Goal: Information Seeking & Learning: Learn about a topic

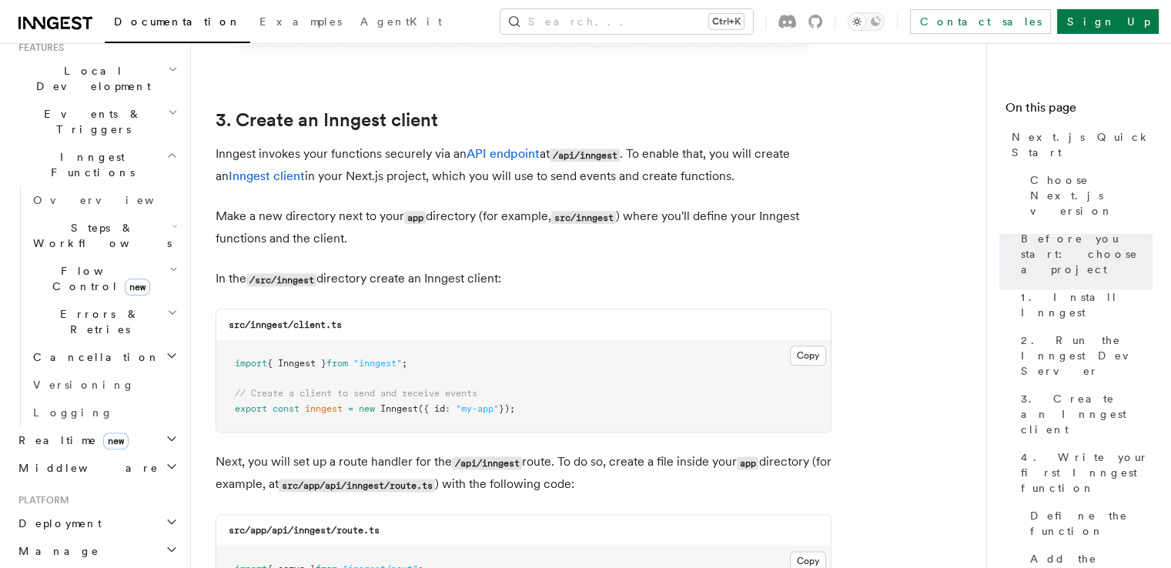
scroll to position [663, 0]
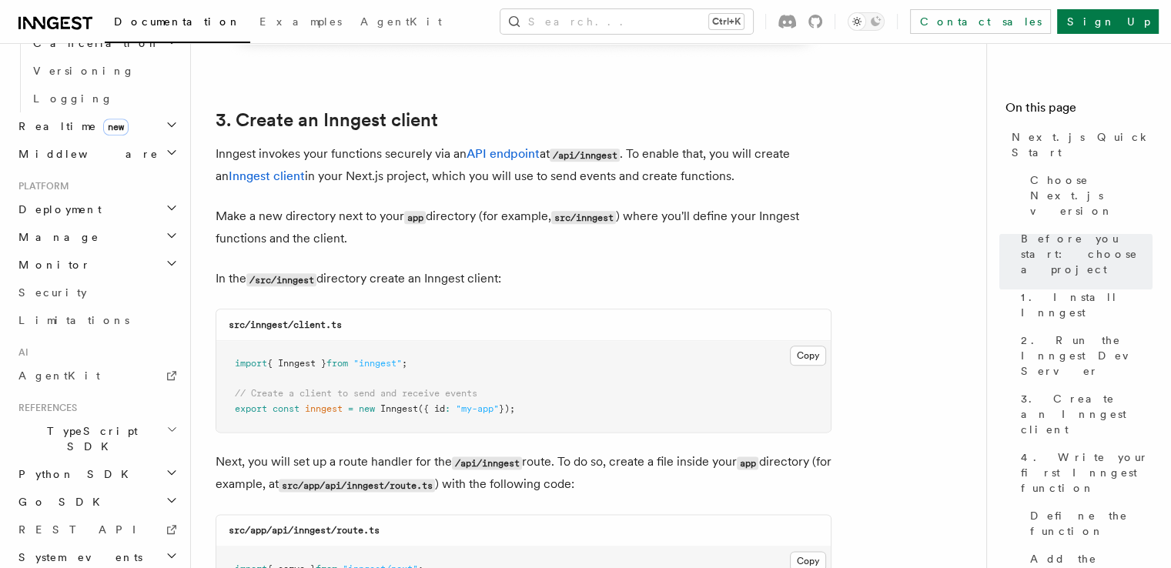
click at [178, 439] on header "Search... Documentation Examples AgentKit Home Quick start Next.js Node.js Pyth…" at bounding box center [95, 305] width 191 height 525
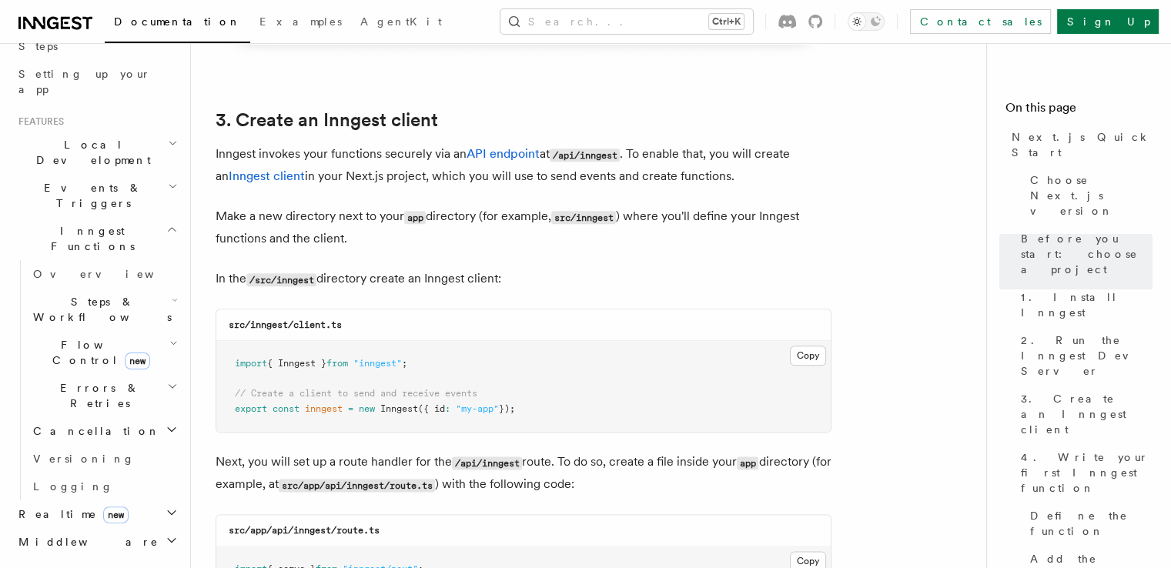
scroll to position [263, 0]
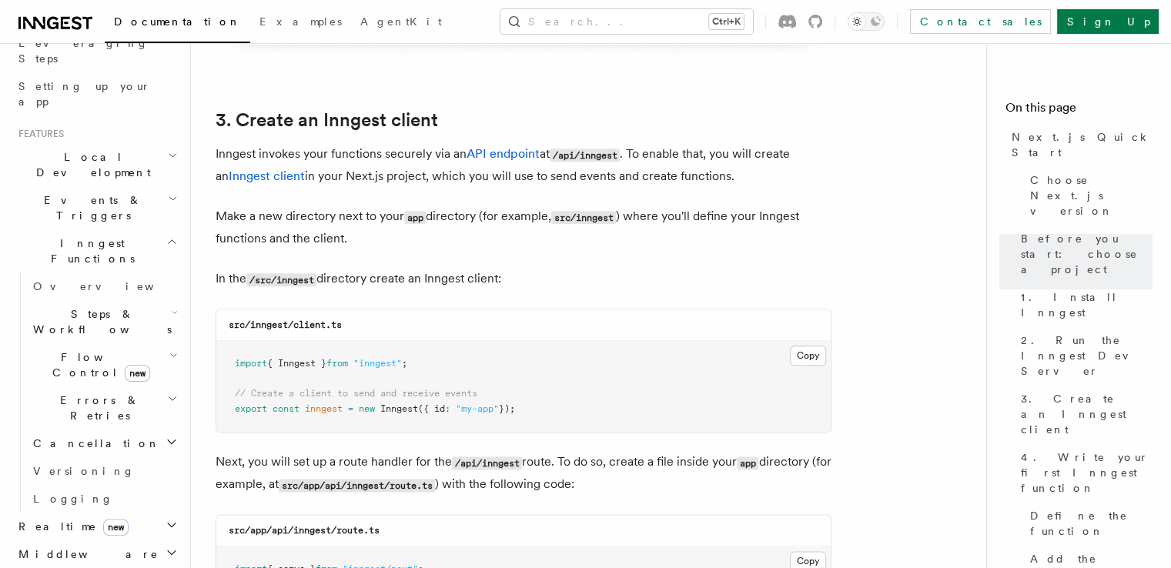
click at [173, 312] on icon "button" at bounding box center [175, 313] width 4 height 2
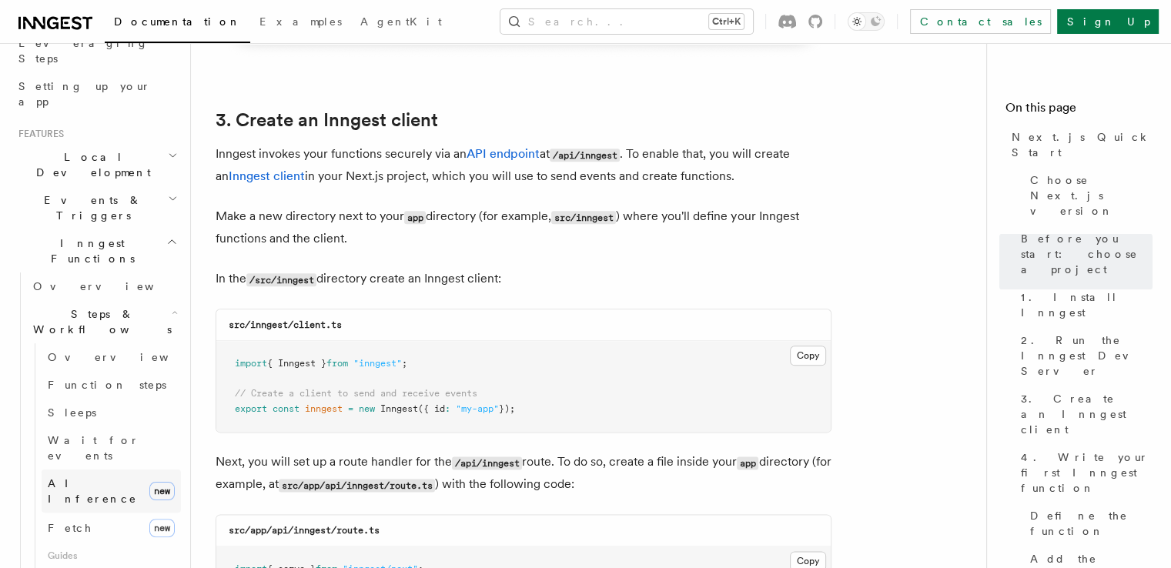
click at [109, 469] on link "AI Inference new" at bounding box center [111, 490] width 139 height 43
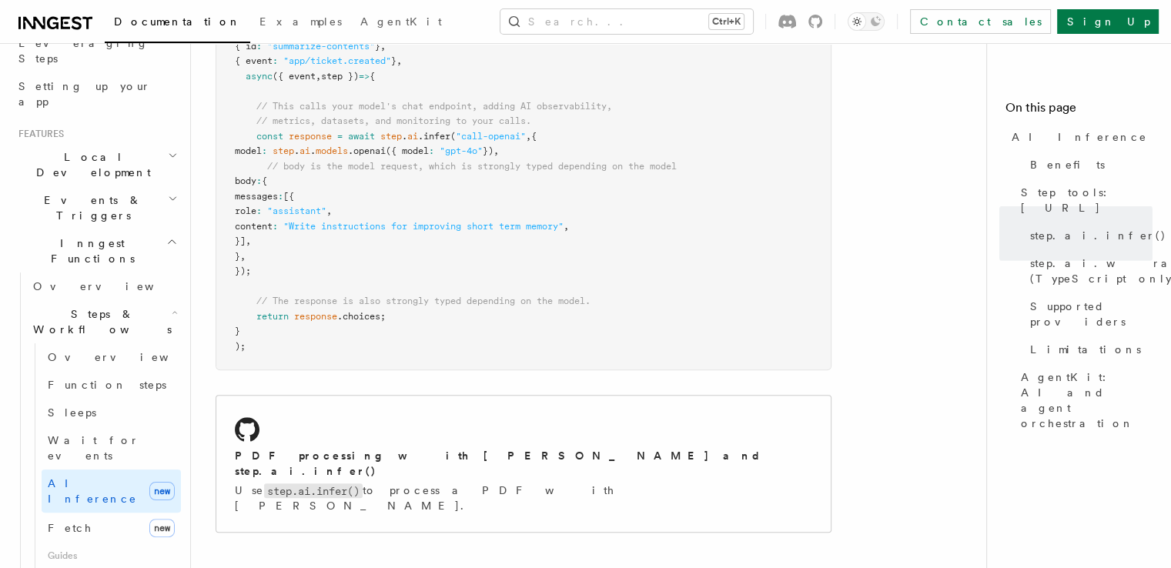
scroll to position [847, 0]
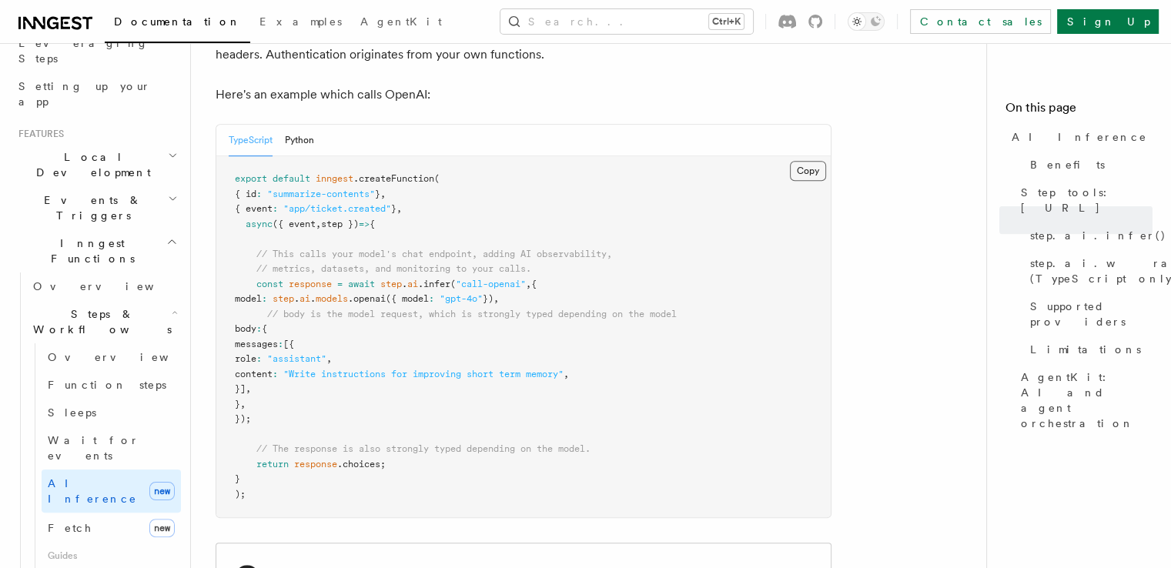
click at [816, 161] on button "Copy Copied" at bounding box center [808, 171] width 36 height 20
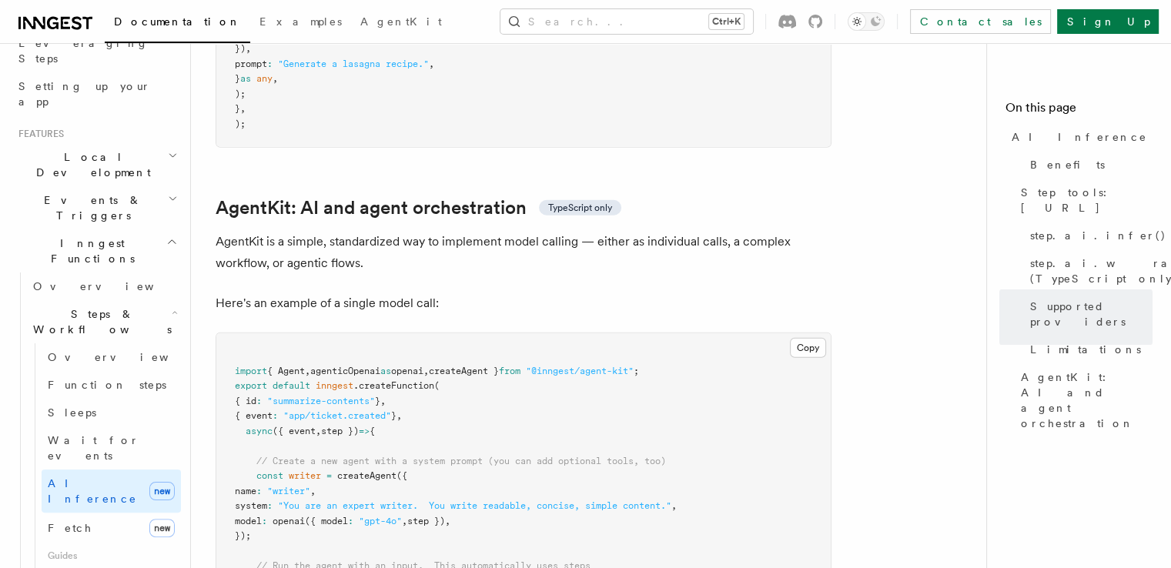
scroll to position [4464, 0]
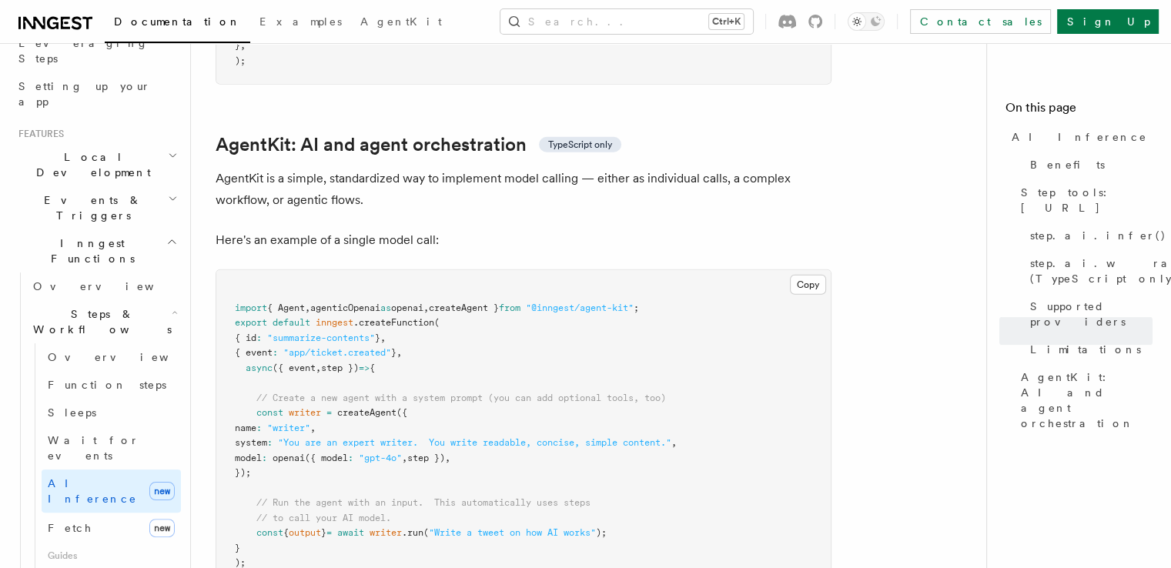
drag, startPoint x: 252, startPoint y: 343, endPoint x: 289, endPoint y: 409, distance: 76.2
click at [289, 409] on pre "import { Agent , agenticOpenai as openai , createAgent } from "@inngest/agent-k…" at bounding box center [523, 435] width 614 height 331
copy code "const writer = createAgent ({ name : "writer" , system : "You are an expert wri…"
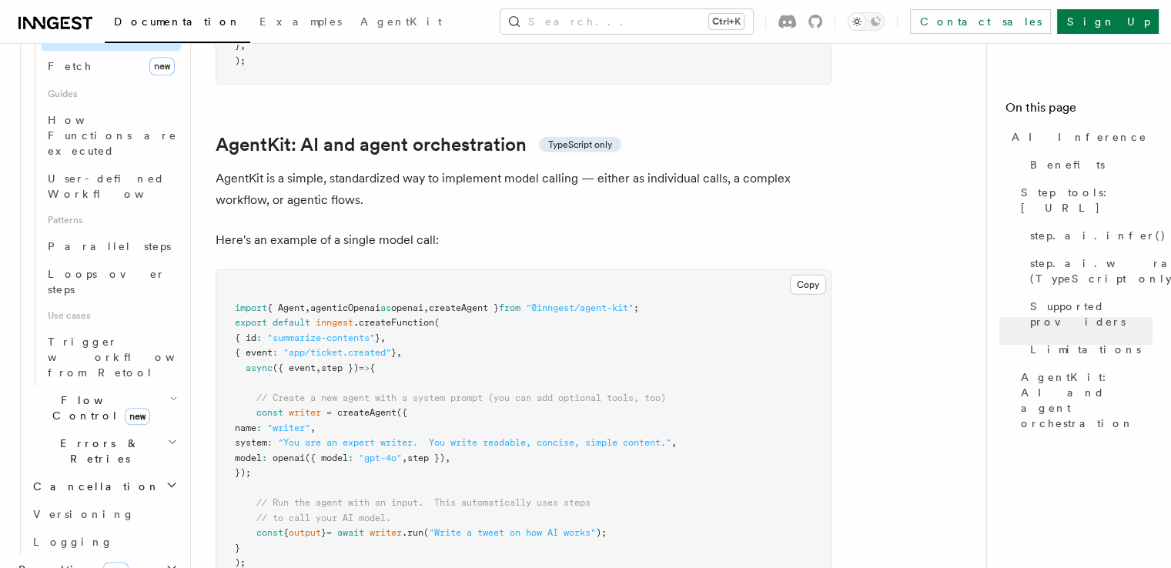
scroll to position [956, 0]
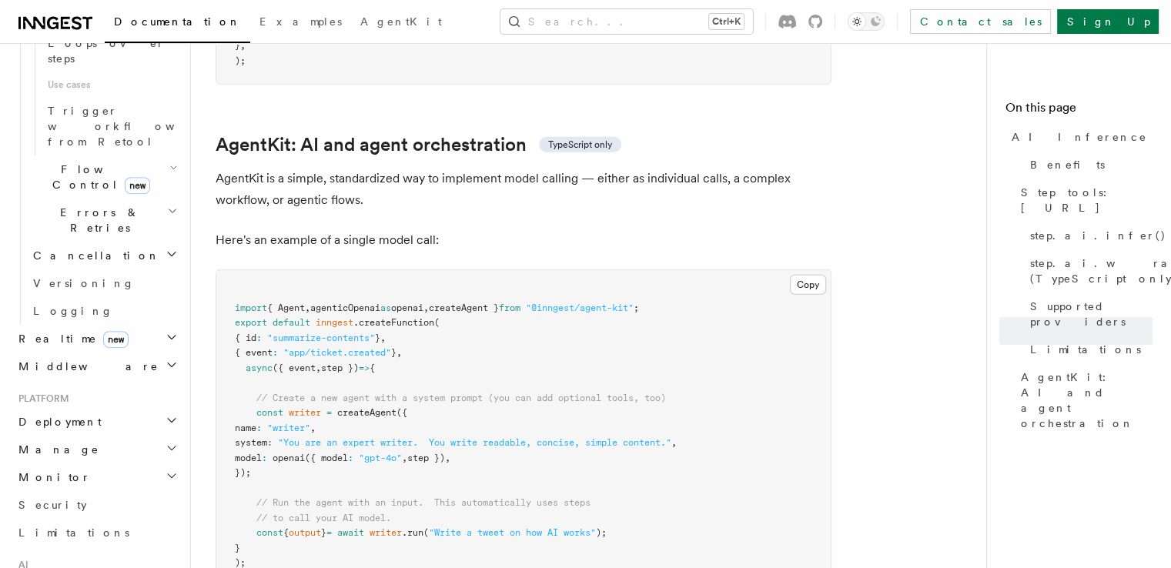
drag, startPoint x: 95, startPoint y: 369, endPoint x: 73, endPoint y: 367, distance: 21.6
